Goal: Transaction & Acquisition: Purchase product/service

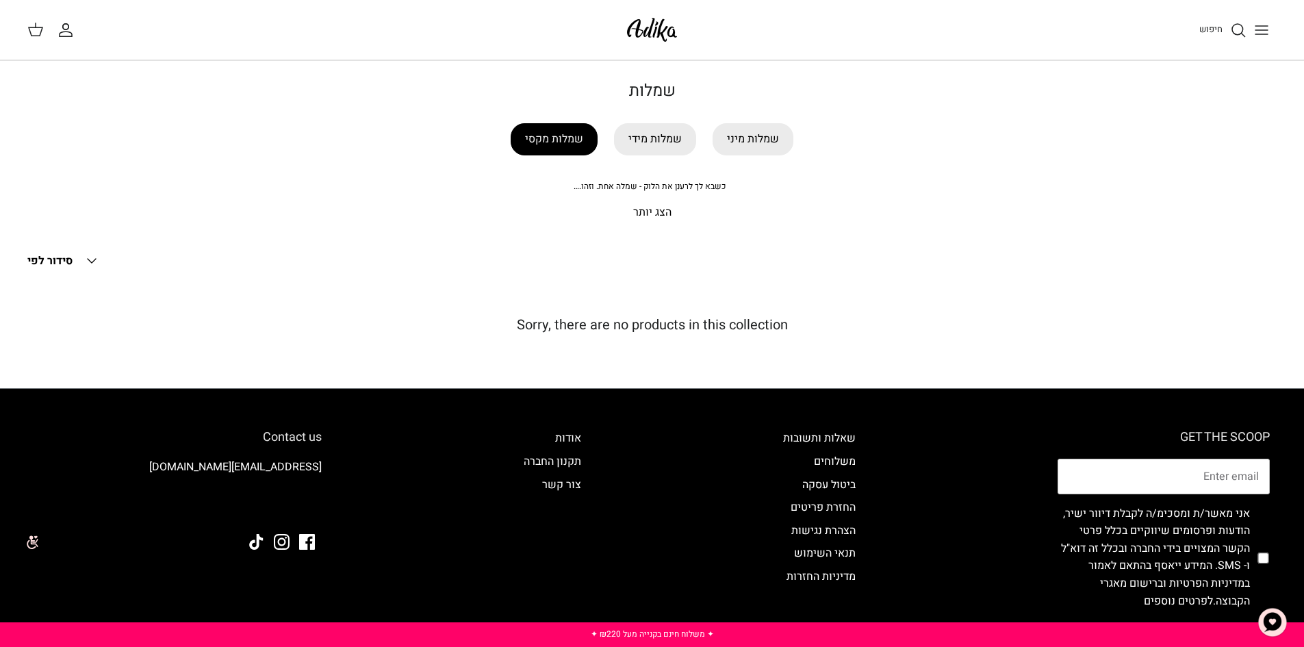
click at [534, 145] on link "שמלות מקסי" at bounding box center [554, 139] width 87 height 32
click at [655, 131] on link "שמלות מידי" at bounding box center [655, 139] width 82 height 32
click at [733, 140] on link "שמלות מיני" at bounding box center [753, 139] width 81 height 32
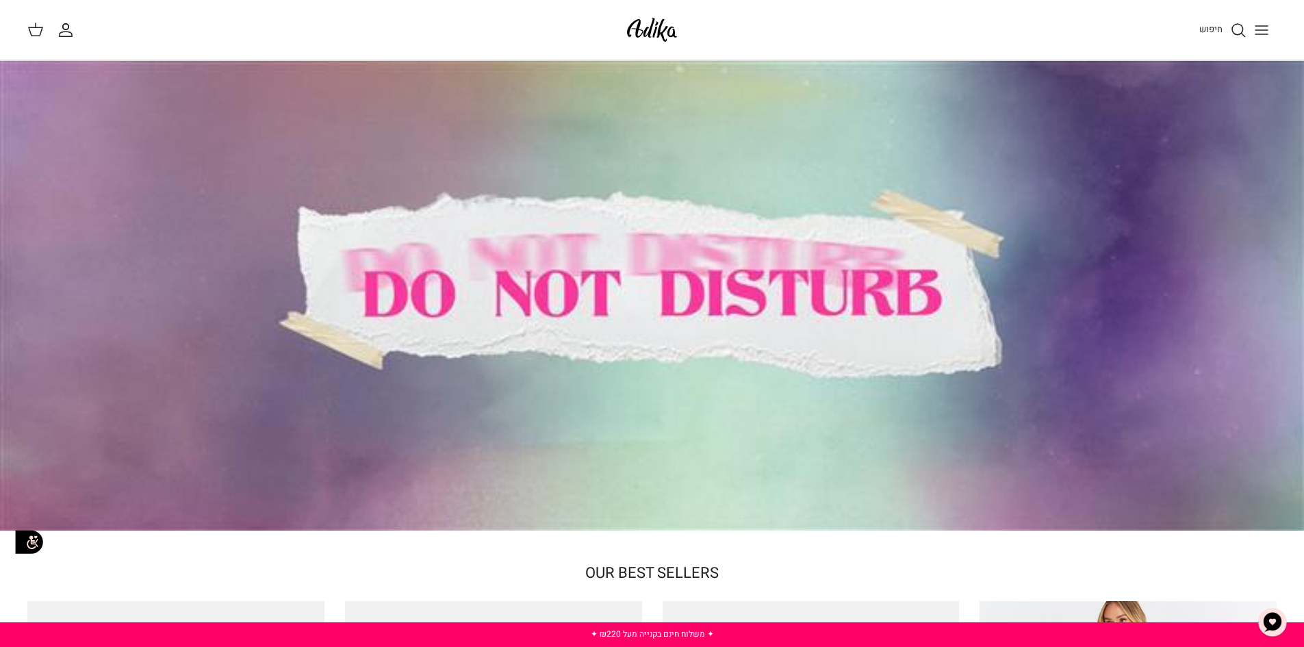
click at [1234, 37] on icon "חיפוש" at bounding box center [1238, 30] width 16 height 16
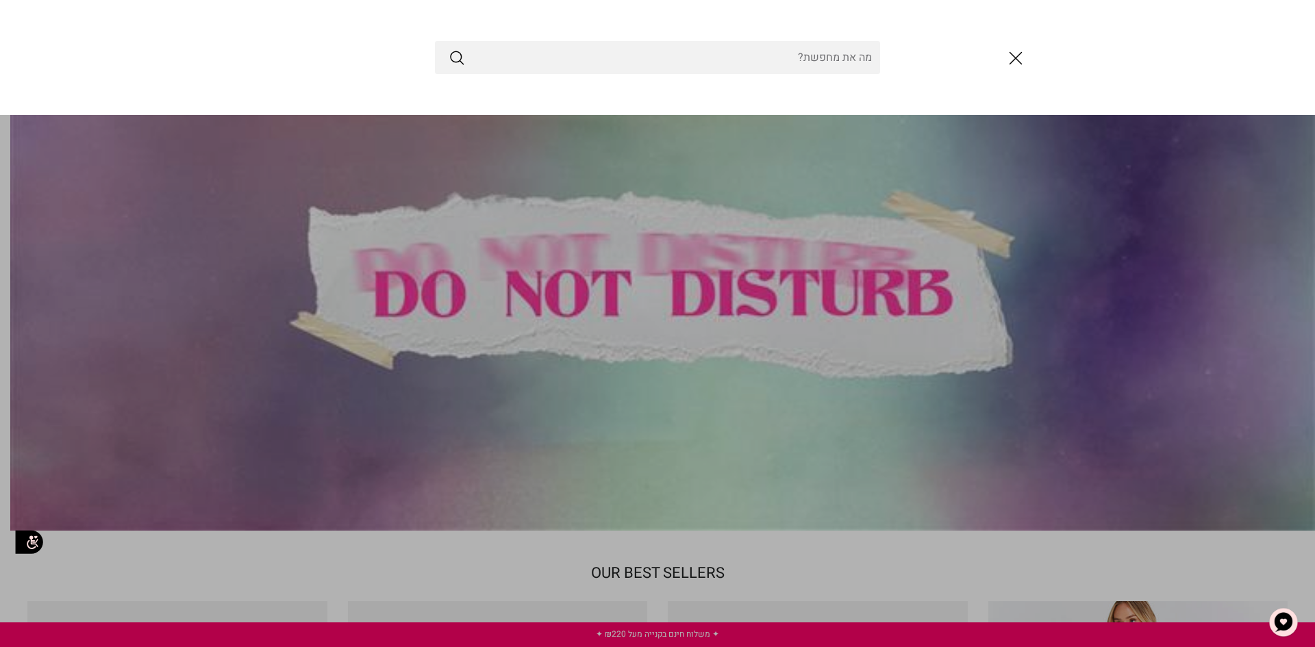
drag, startPoint x: 1016, startPoint y: 63, endPoint x: 1157, endPoint y: 52, distance: 141.5
click at [1016, 64] on icon "סגור" at bounding box center [1015, 58] width 23 height 23
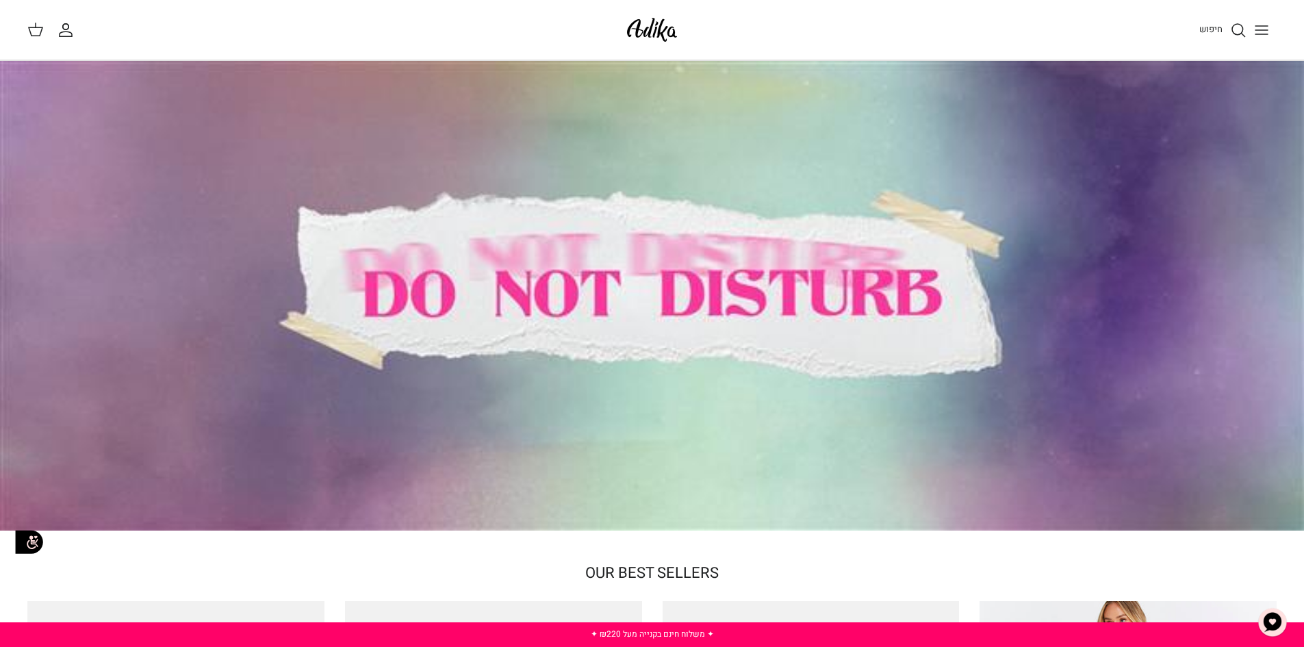
click at [1263, 40] on button "Toggle menu" at bounding box center [1262, 30] width 30 height 30
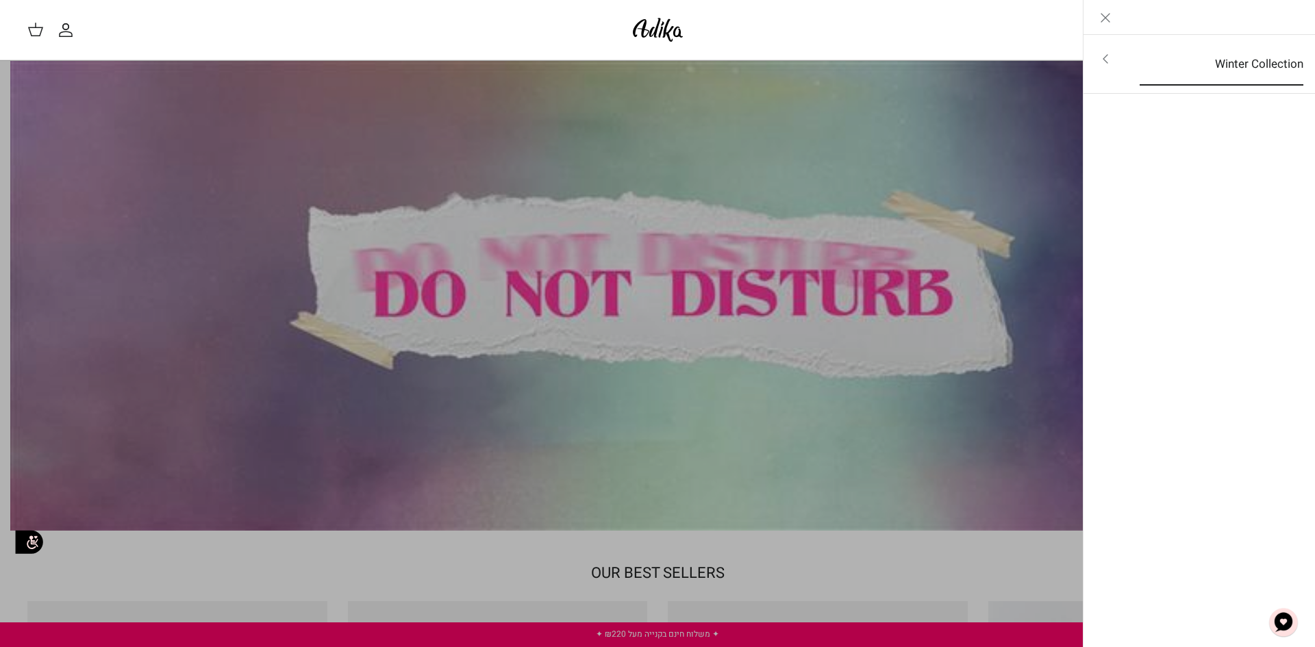
click at [1174, 60] on link "Winter Collection" at bounding box center [1221, 64] width 188 height 42
click at [1106, 24] on icon "Close" at bounding box center [1105, 18] width 16 height 16
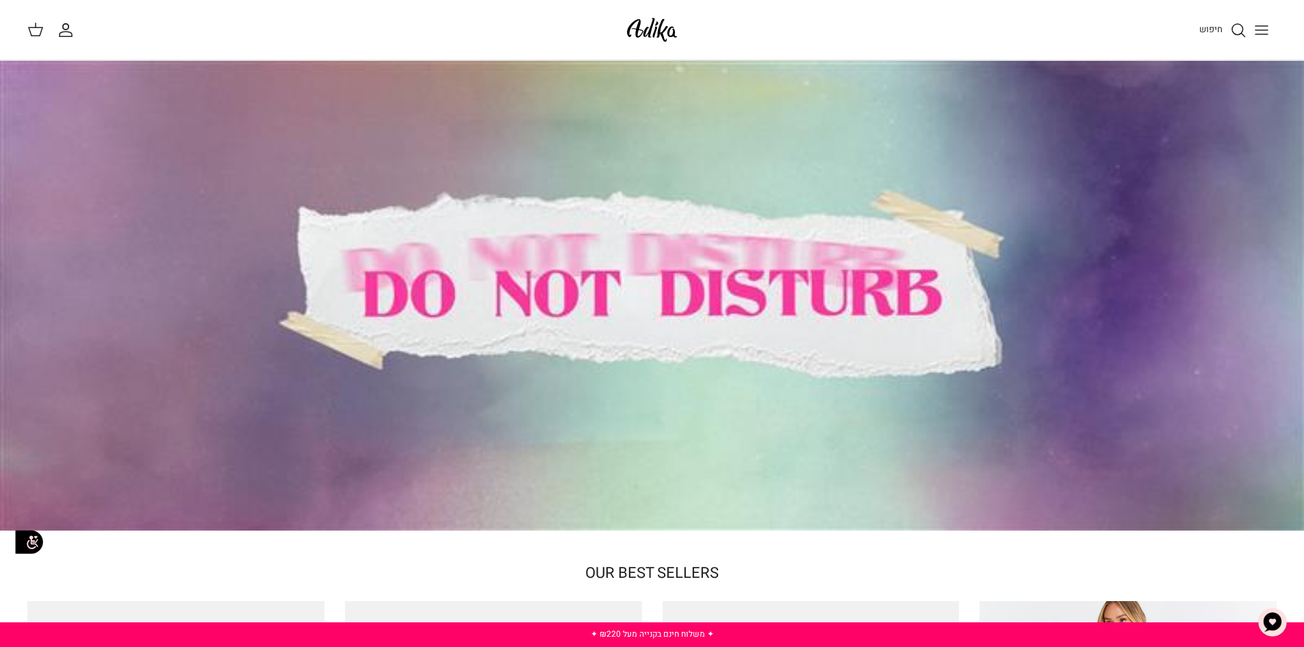
click at [1217, 35] on span "חיפוש" at bounding box center [1211, 29] width 23 height 13
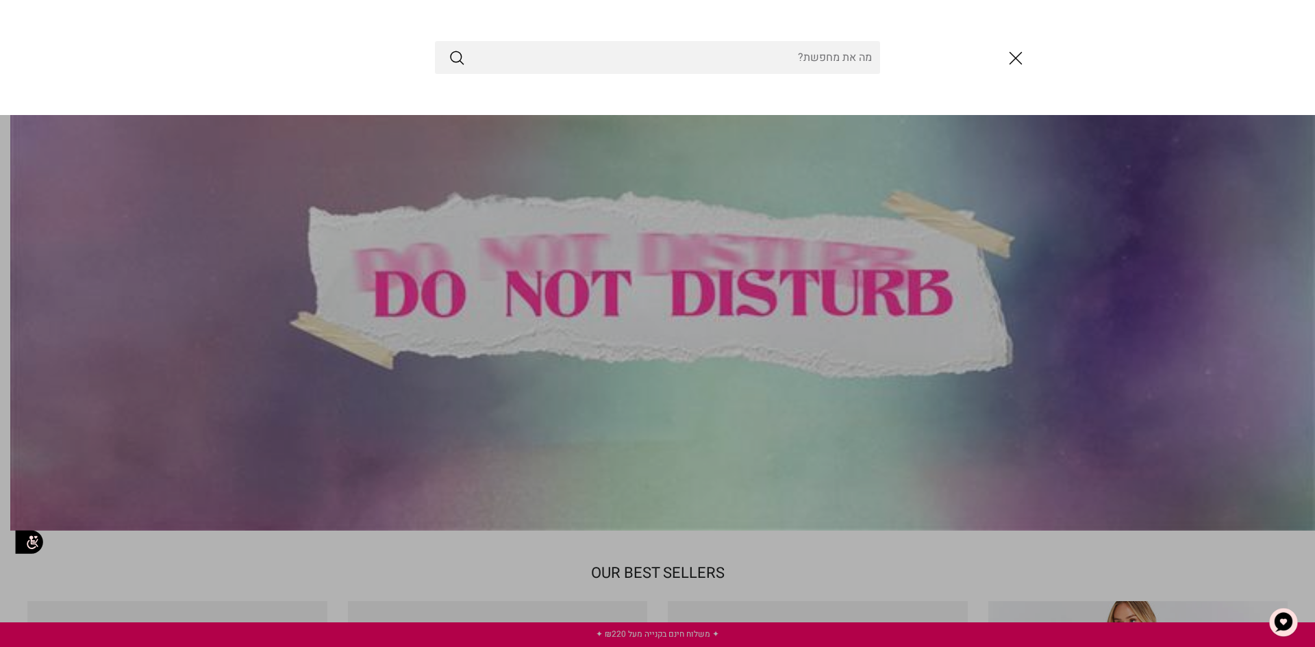
click at [782, 58] on input "Search Store" at bounding box center [657, 57] width 445 height 33
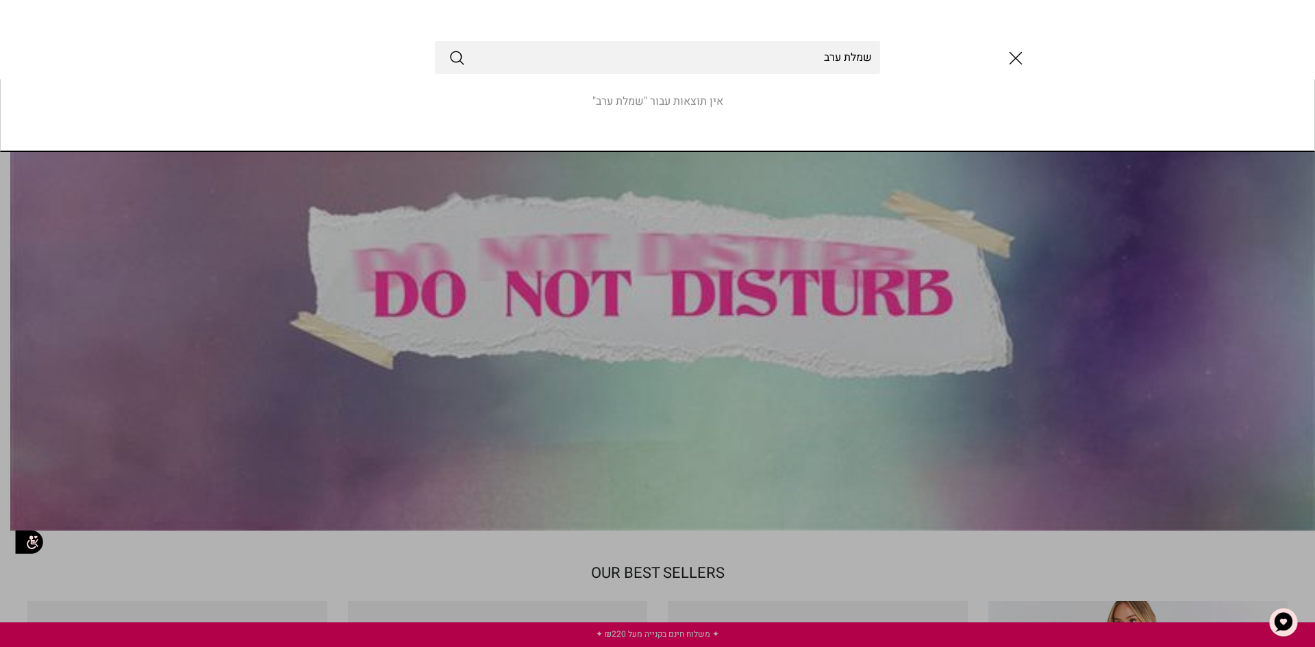
type input "שמלת ערב"
click at [448, 49] on button "Submit" at bounding box center [456, 58] width 16 height 18
